Goal: Check status: Check status

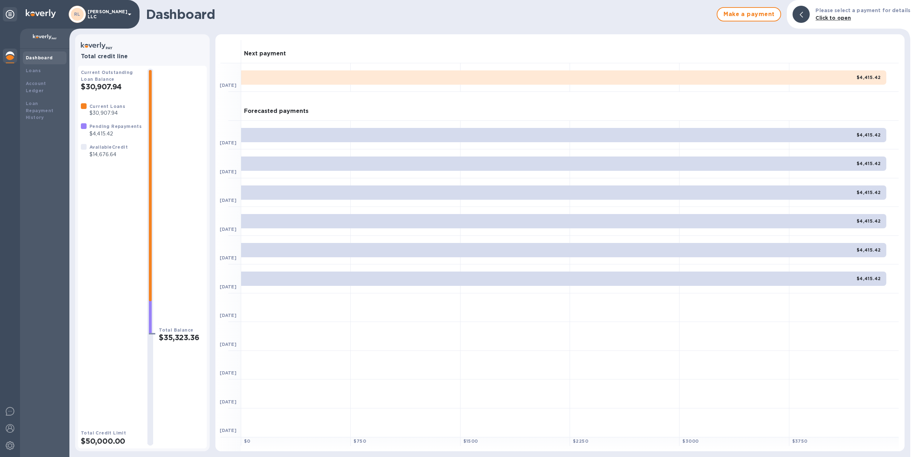
click at [844, 17] on b "Click to open" at bounding box center [832, 18] width 35 height 6
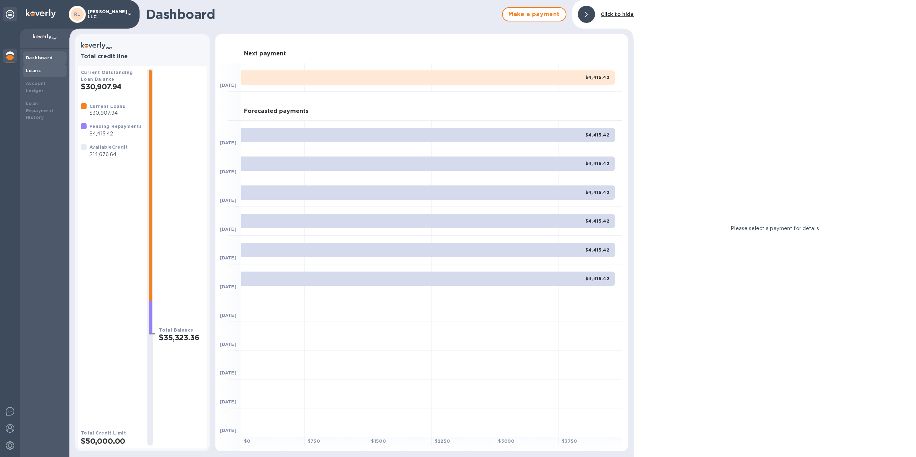
click at [39, 72] on b "Loans" at bounding box center [33, 70] width 15 height 5
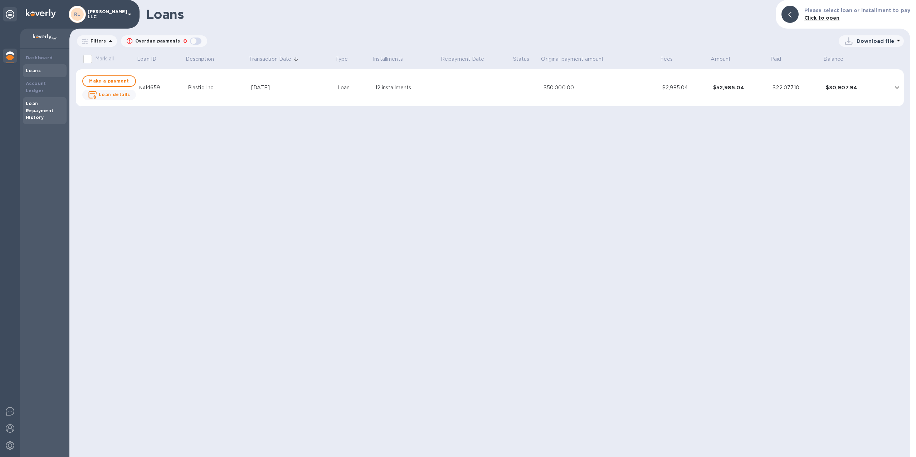
click at [36, 97] on div "Loan Repayment History" at bounding box center [45, 110] width 44 height 27
